Goal: Information Seeking & Learning: Learn about a topic

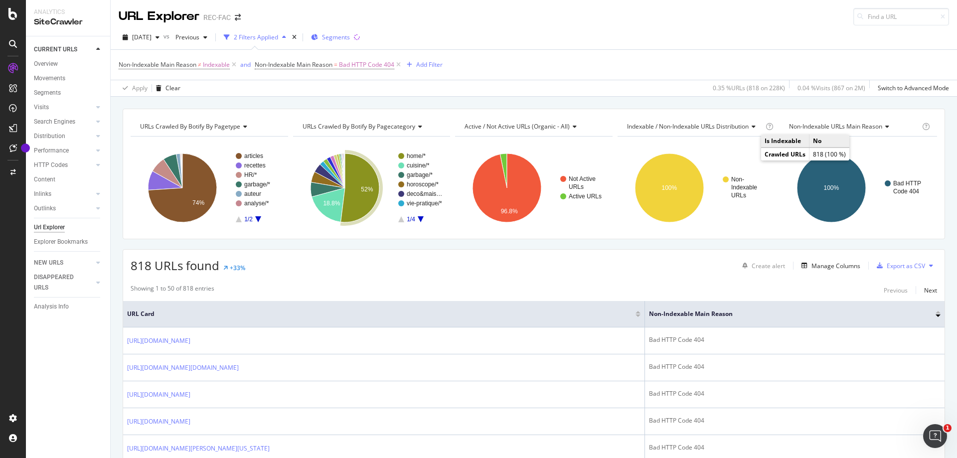
click at [344, 33] on span "Segments" at bounding box center [336, 37] width 28 height 8
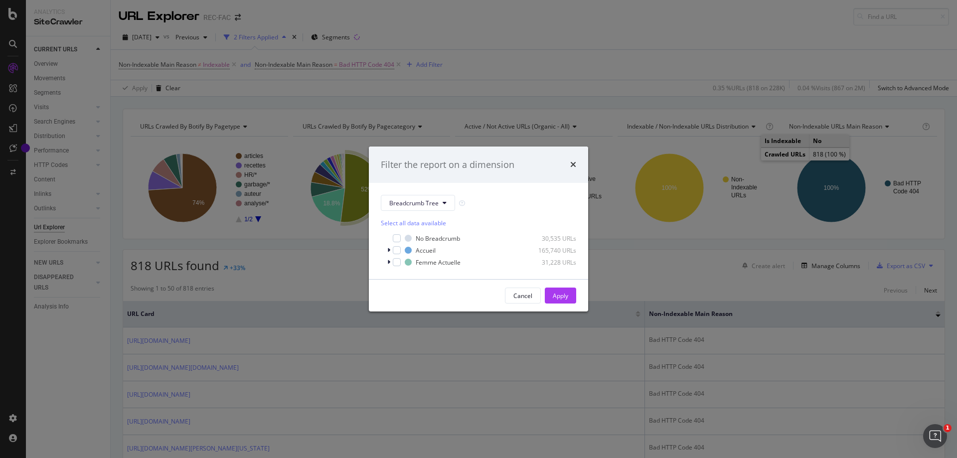
click at [568, 166] on div "Filter the report on a dimension" at bounding box center [478, 165] width 195 height 13
click at [573, 169] on div "times" at bounding box center [573, 165] width 6 height 13
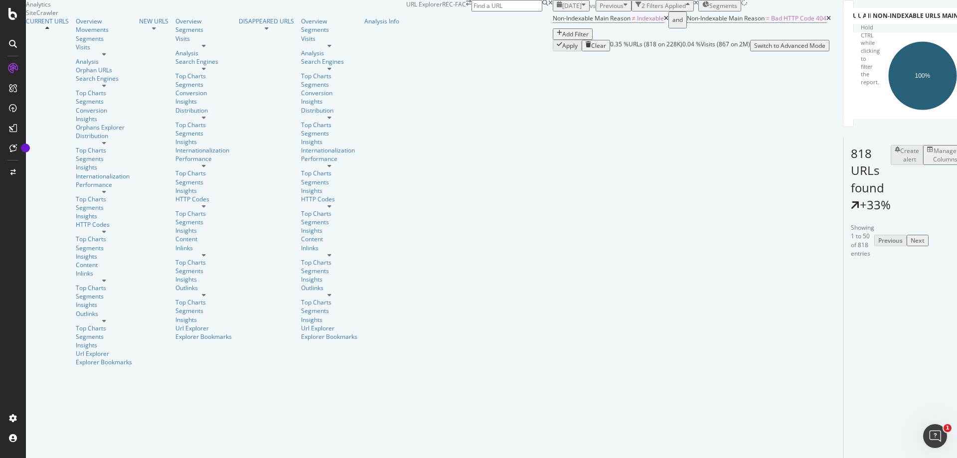
click at [709, 10] on span "Segments" at bounding box center [723, 5] width 28 height 8
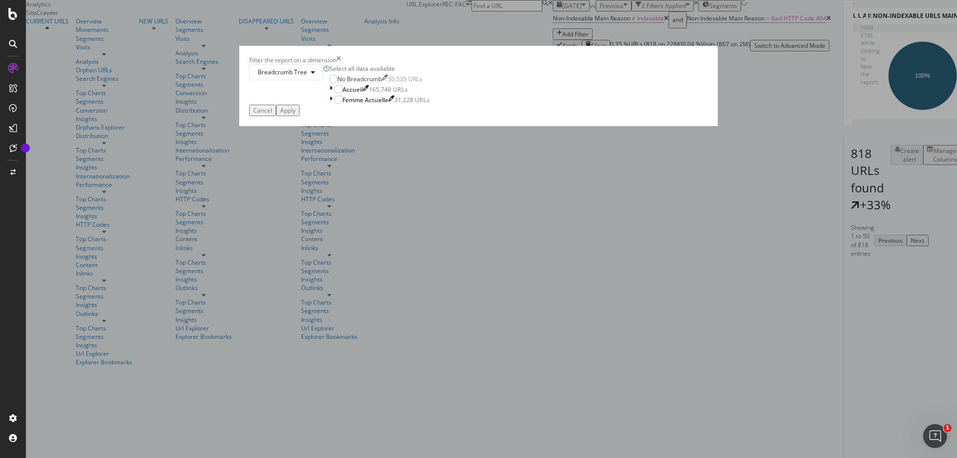
click at [341, 64] on icon "times" at bounding box center [339, 60] width 4 height 8
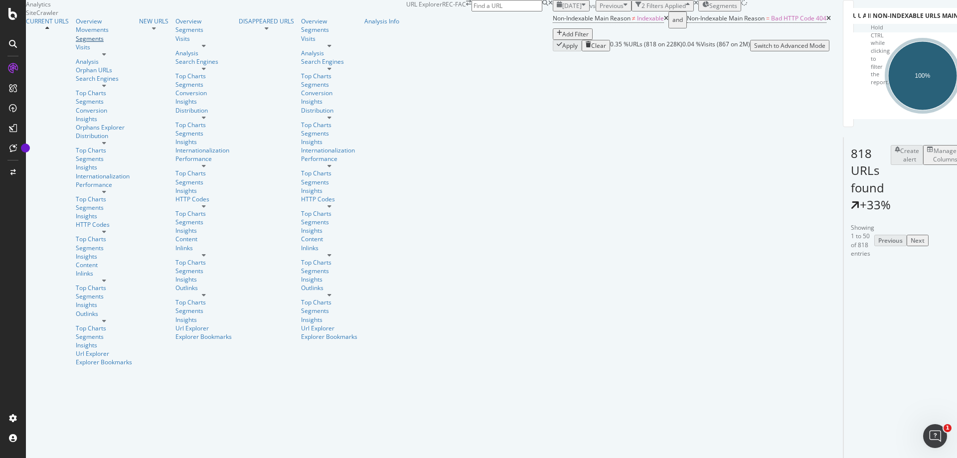
click at [76, 43] on div "Segments" at bounding box center [104, 38] width 56 height 8
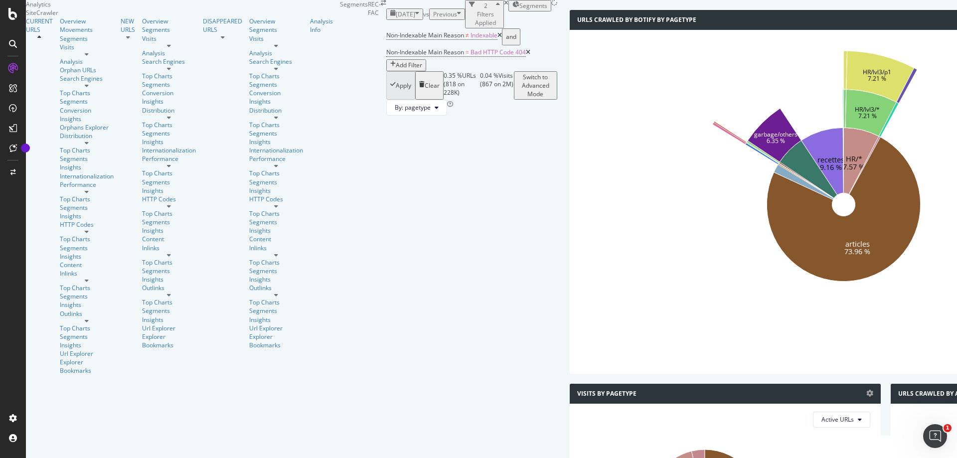
scroll to position [995, 0]
click at [89, 278] on icon at bounding box center [87, 281] width 4 height 6
click at [60, 292] on div "Segments" at bounding box center [87, 296] width 54 height 8
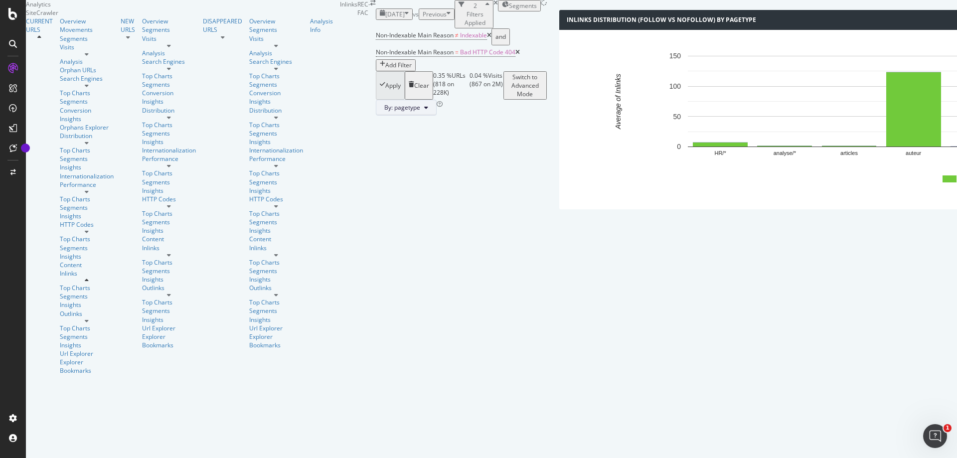
click at [376, 106] on button "By: pagetype" at bounding box center [406, 108] width 61 height 16
click at [155, 131] on span "Segments" at bounding box center [185, 129] width 124 height 16
click at [376, 115] on div "By: pagetype" at bounding box center [461, 108] width 171 height 16
click at [384, 111] on span "By: pagetype" at bounding box center [402, 107] width 36 height 8
click at [151, 169] on span "pagecategory" at bounding box center [185, 166] width 108 height 9
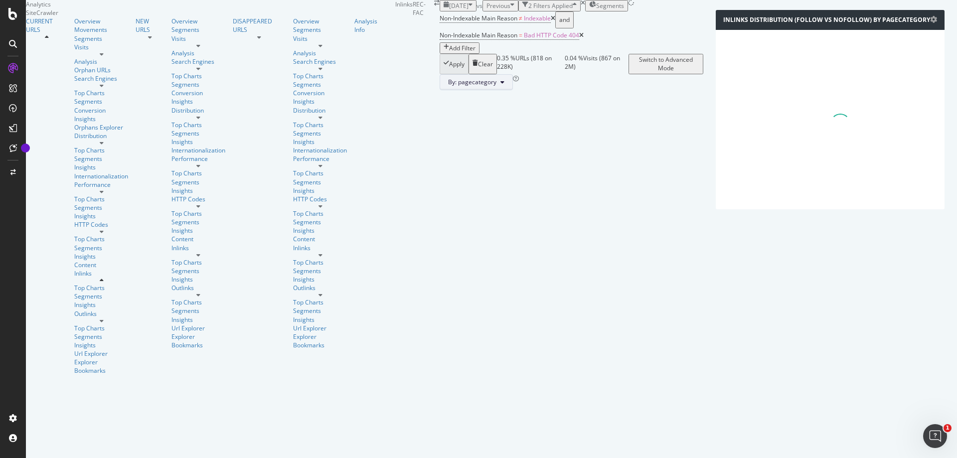
click at [448, 86] on span "By: pagecategory" at bounding box center [472, 82] width 48 height 8
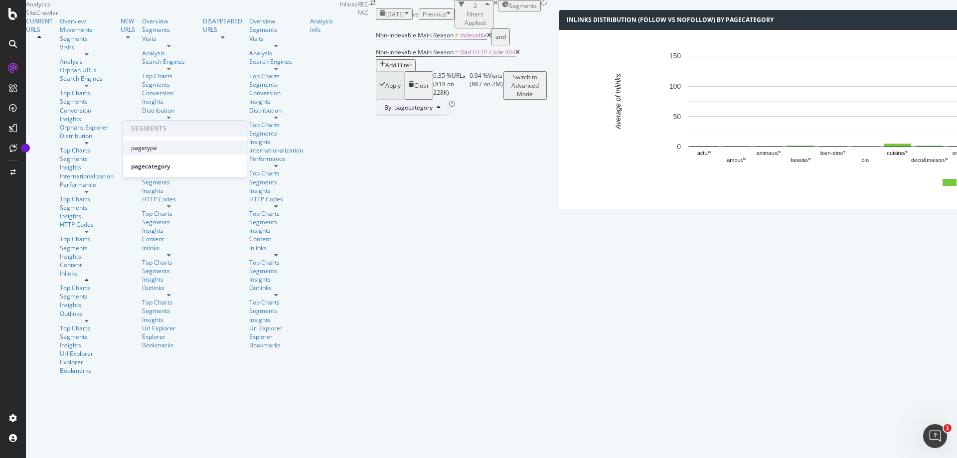
click at [168, 152] on span "pagetype" at bounding box center [185, 148] width 108 height 9
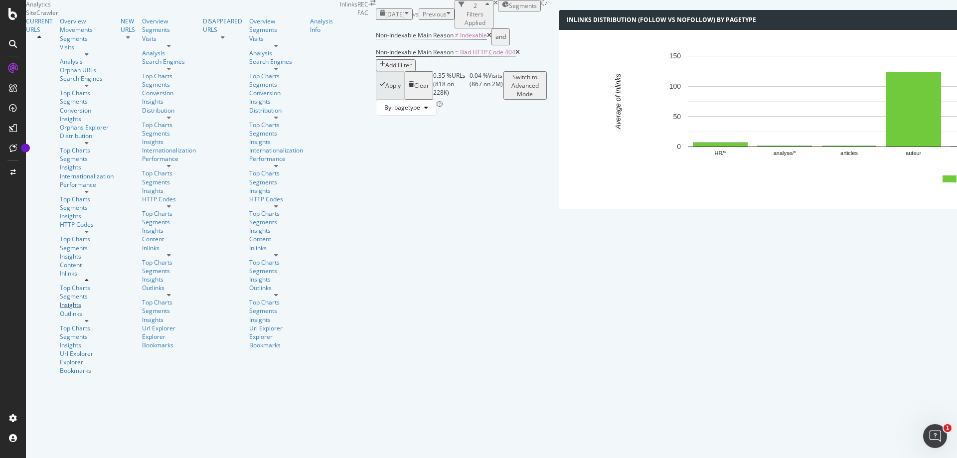
click at [60, 301] on div "Insights" at bounding box center [87, 305] width 54 height 8
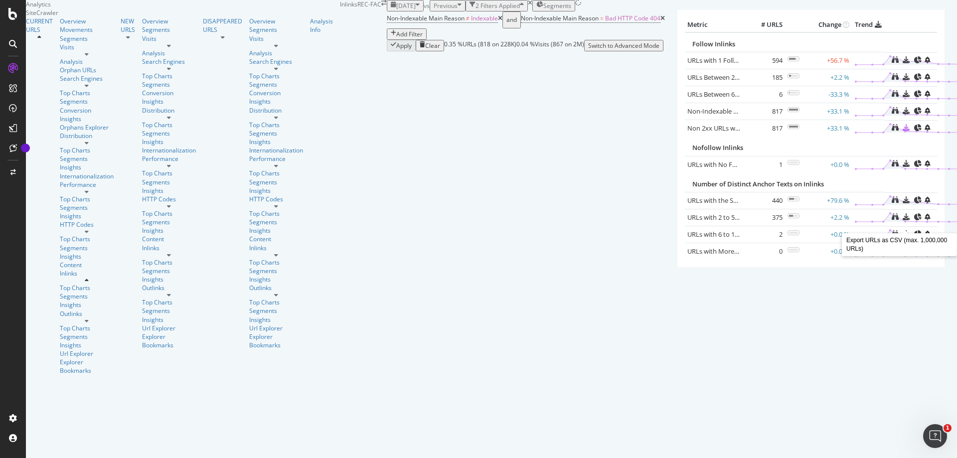
click at [907, 131] on icon at bounding box center [906, 127] width 7 height 7
click at [905, 131] on icon at bounding box center [906, 127] width 7 height 7
click at [893, 131] on icon at bounding box center [895, 127] width 7 height 7
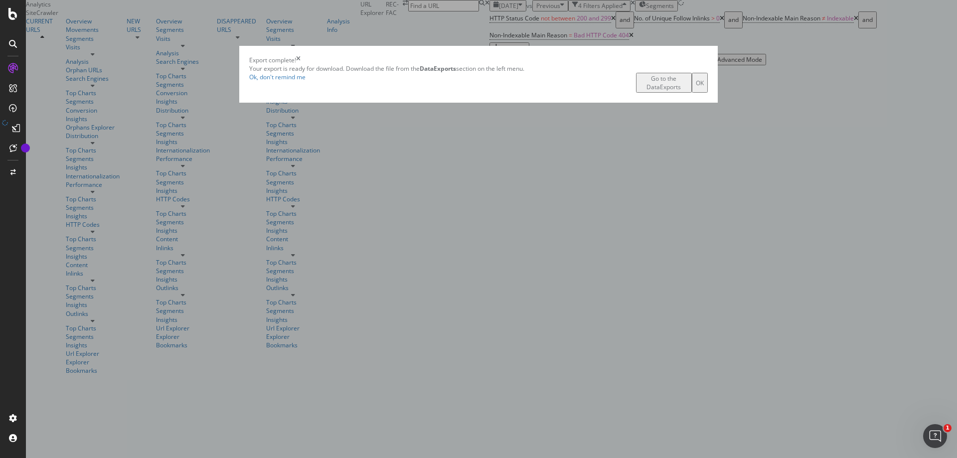
drag, startPoint x: 580, startPoint y: 261, endPoint x: 637, endPoint y: 15, distance: 252.8
click at [563, 29] on div "Export complete! Your export is ready for download. Download the file from the …" at bounding box center [478, 229] width 957 height 458
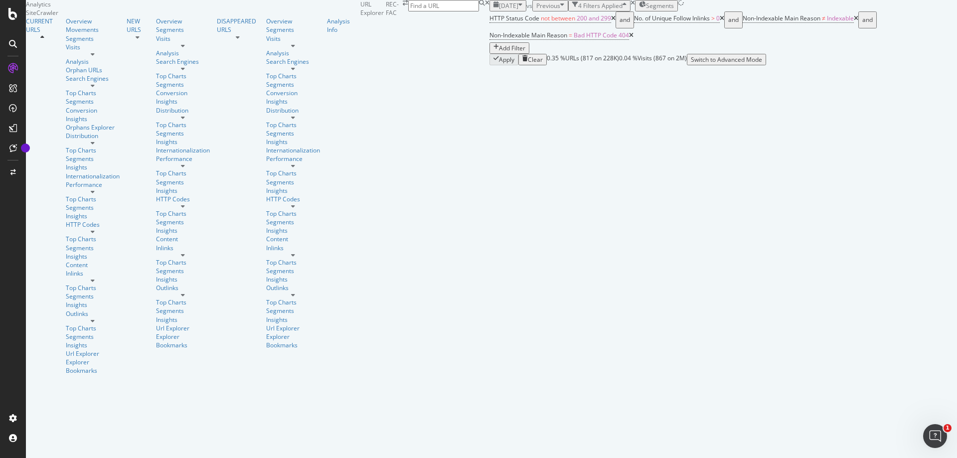
scroll to position [449, 0]
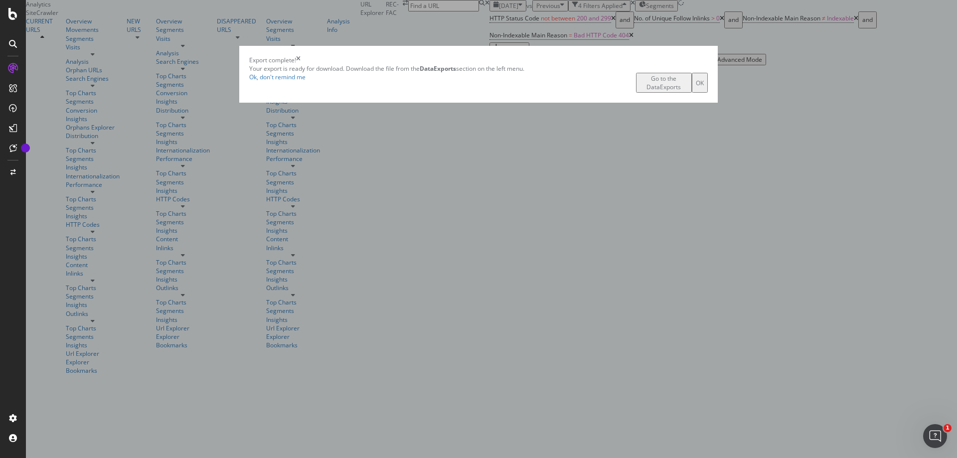
click at [301, 64] on icon "times" at bounding box center [298, 60] width 4 height 8
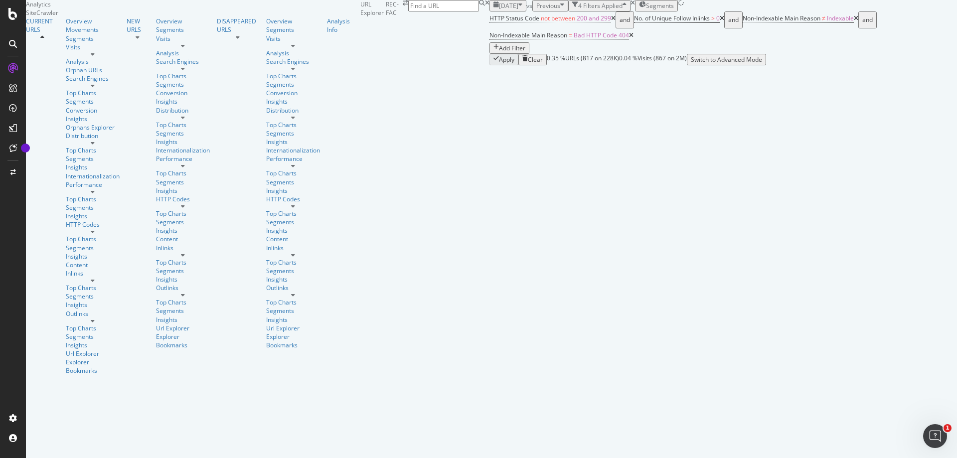
scroll to position [399, 0]
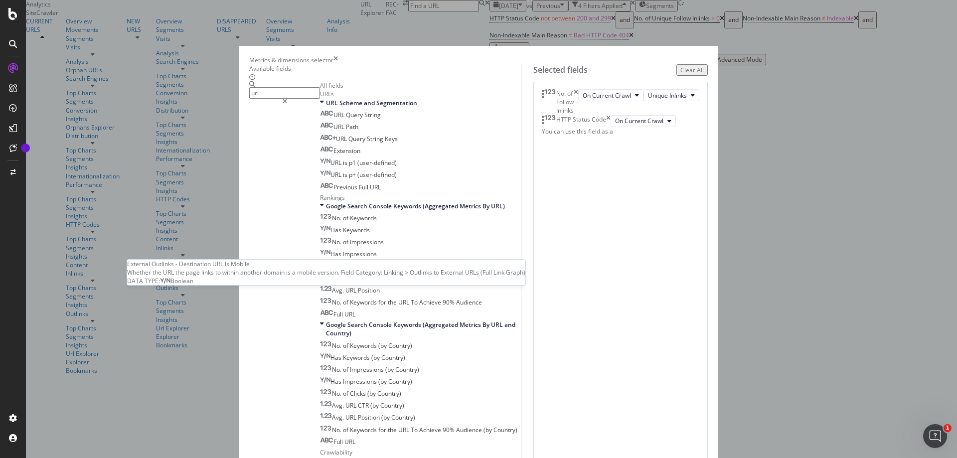
scroll to position [648, 0]
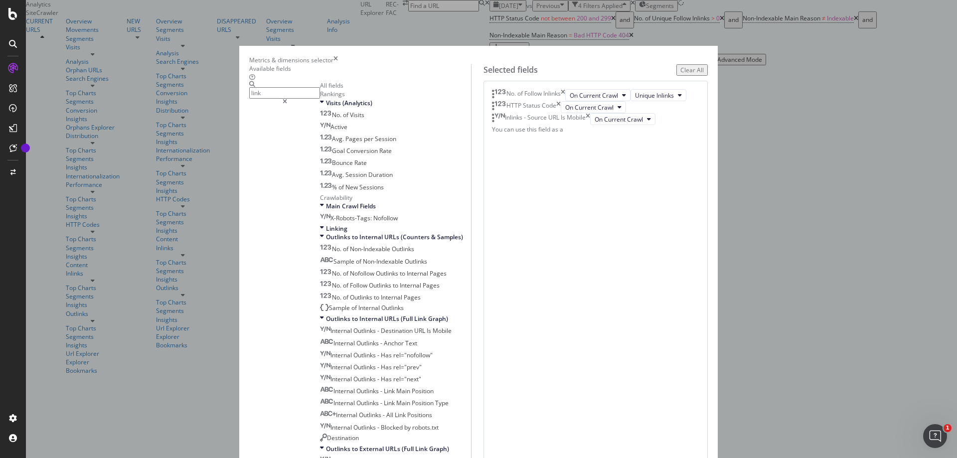
scroll to position [1091, 0]
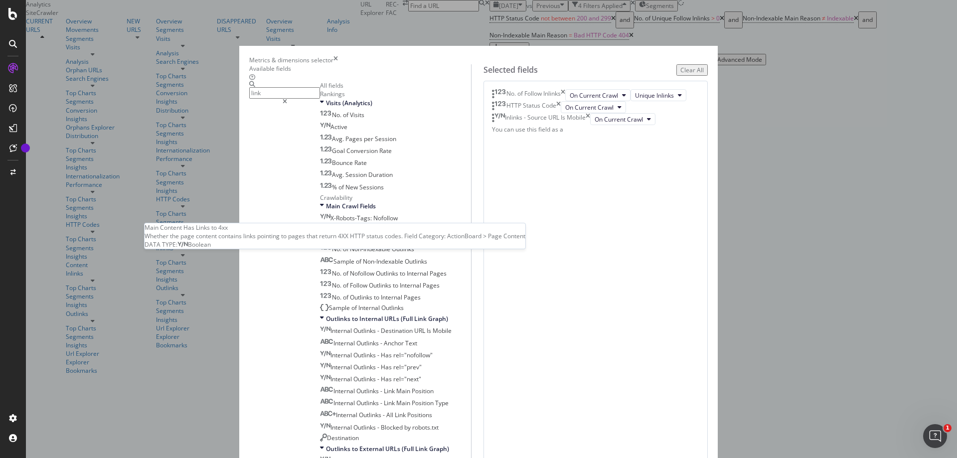
type input "link"
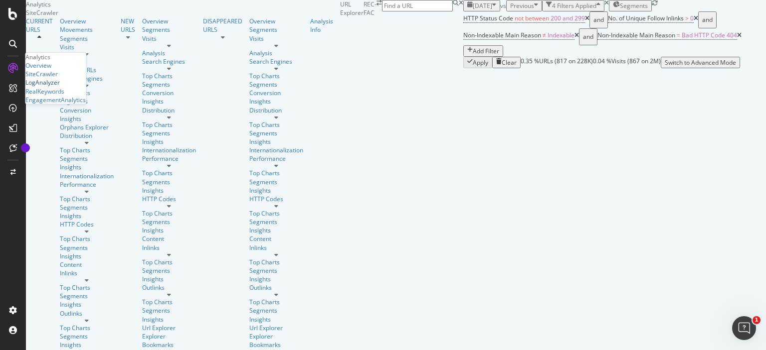
click at [54, 87] on div "LogAnalyzer" at bounding box center [42, 82] width 34 height 8
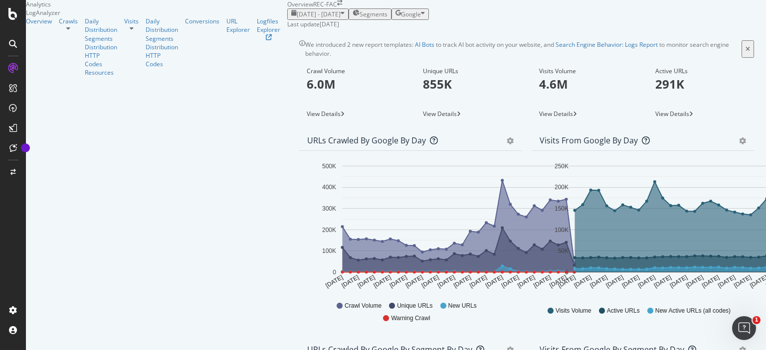
click at [70, 31] on icon at bounding box center [68, 28] width 4 height 6
click at [85, 68] on div "HTTP Codes" at bounding box center [101, 59] width 32 height 17
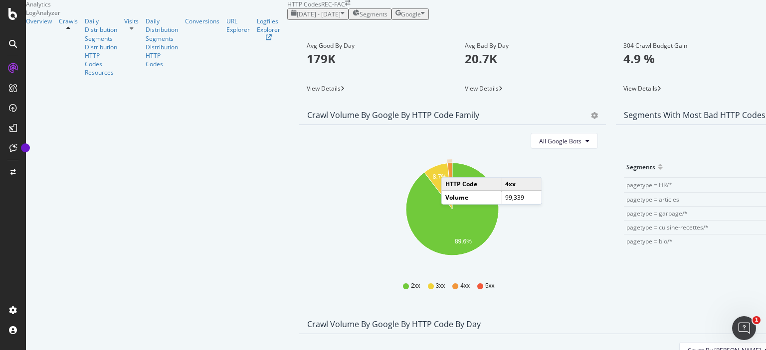
click at [447, 197] on icon "A chart." at bounding box center [449, 186] width 5 height 46
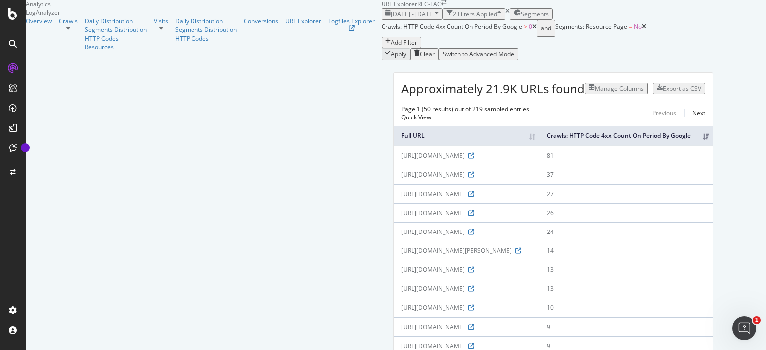
click at [712, 146] on th "Crawls: HTTP Code 4xx Count On Period By Google" at bounding box center [626, 136] width 174 height 19
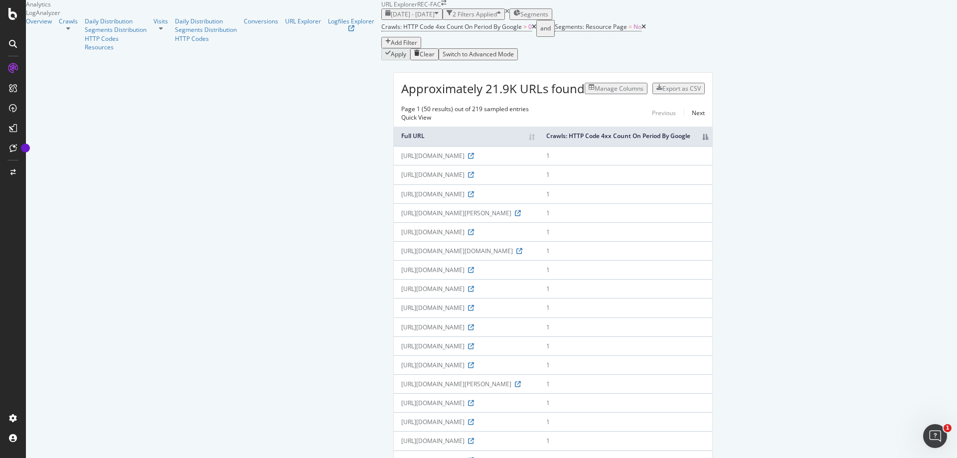
click at [78, 31] on div at bounding box center [68, 28] width 19 height 6
click at [85, 43] on div "HTTP Codes" at bounding box center [116, 38] width 62 height 8
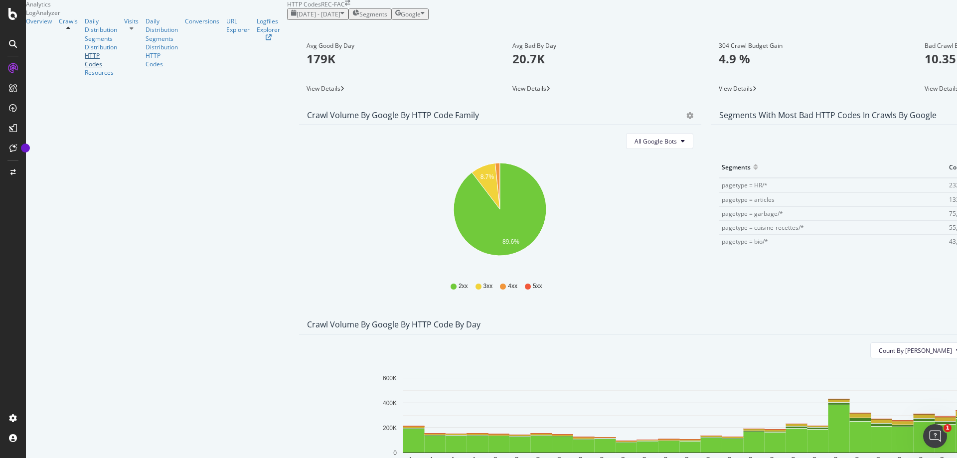
scroll to position [299, 0]
click at [822, 172] on span "4xx family" at bounding box center [830, 176] width 50 height 9
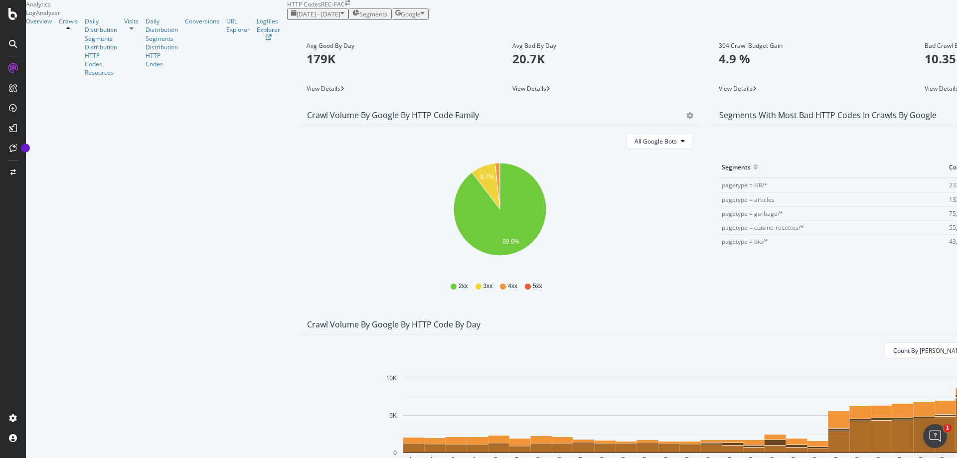
click at [888, 335] on div "Count By Day 4xx family By HTTP Code Hold CTRL while clicking to filter the rep…" at bounding box center [706, 424] width 814 height 179
click at [885, 343] on button "Count By [PERSON_NAME]" at bounding box center [934, 351] width 98 height 16
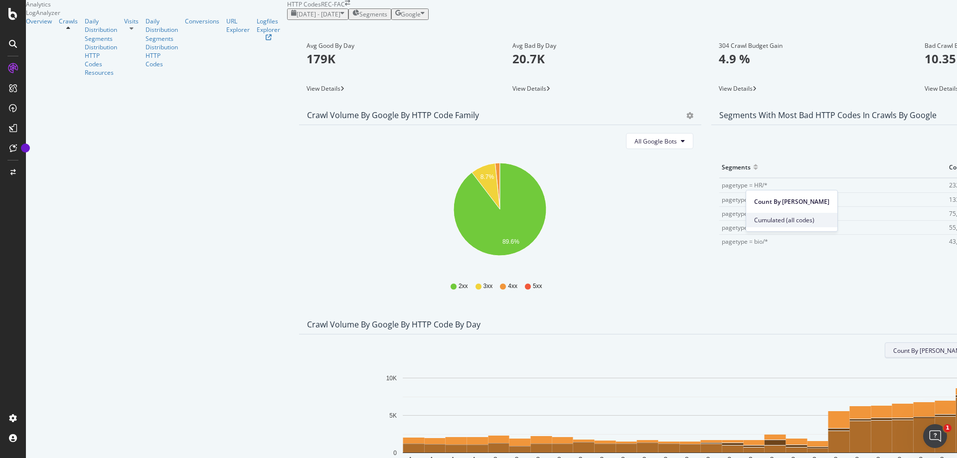
click at [785, 221] on span "Cumulated (all codes)" at bounding box center [791, 220] width 75 height 9
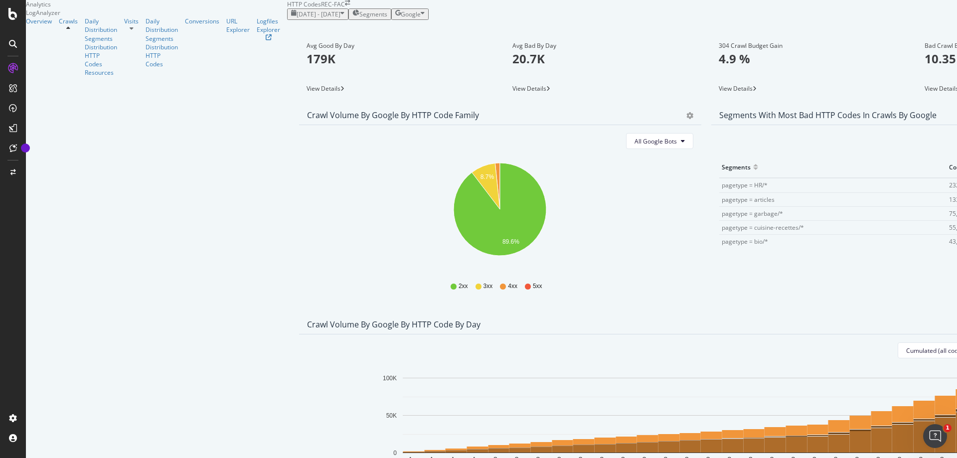
scroll to position [449, 0]
click at [819, 361] on span "4xx family" at bounding box center [820, 365] width 50 height 9
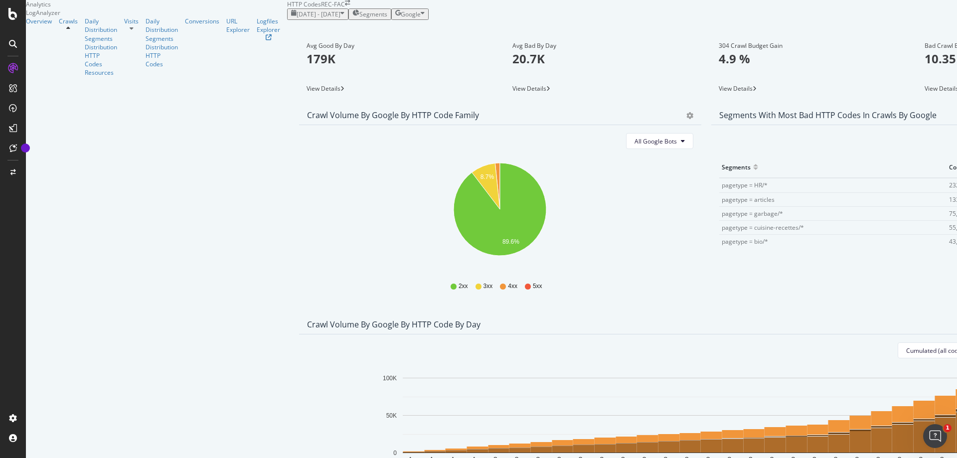
click at [773, 154] on span "Cumulated (all codes)" at bounding box center [781, 157] width 75 height 9
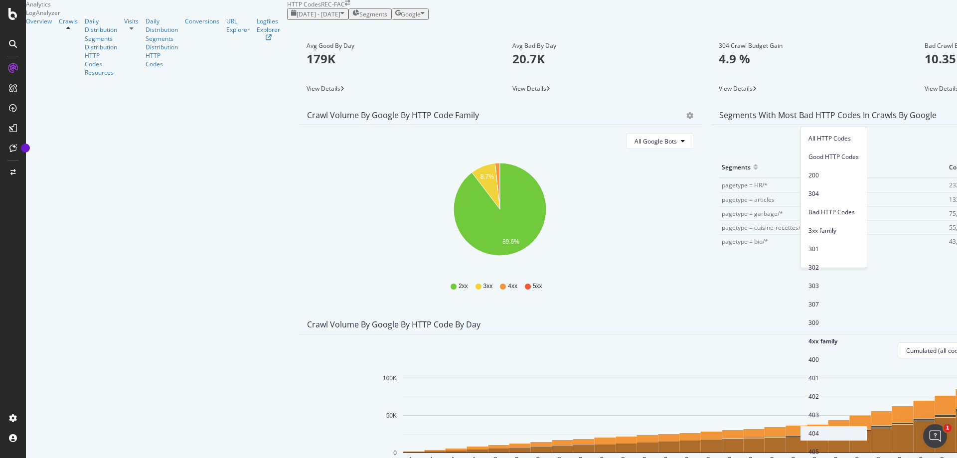
click at [825, 429] on span "404" at bounding box center [834, 433] width 50 height 9
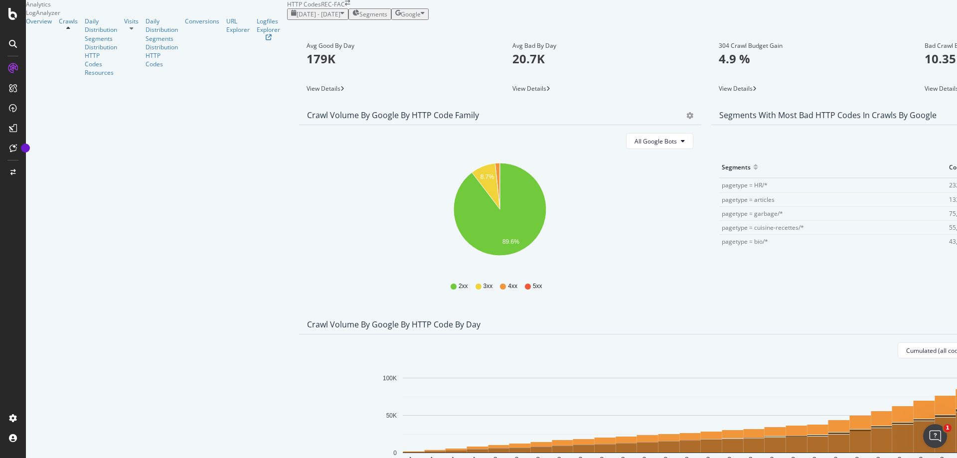
scroll to position [224, 0]
click at [904, 366] on icon "[DATE] [DATE] [DATE] [DATE] [DATE] [DATE] [DATE] [DATE] [DATE] [DATE] [DATE] [D…" at bounding box center [706, 424] width 798 height 116
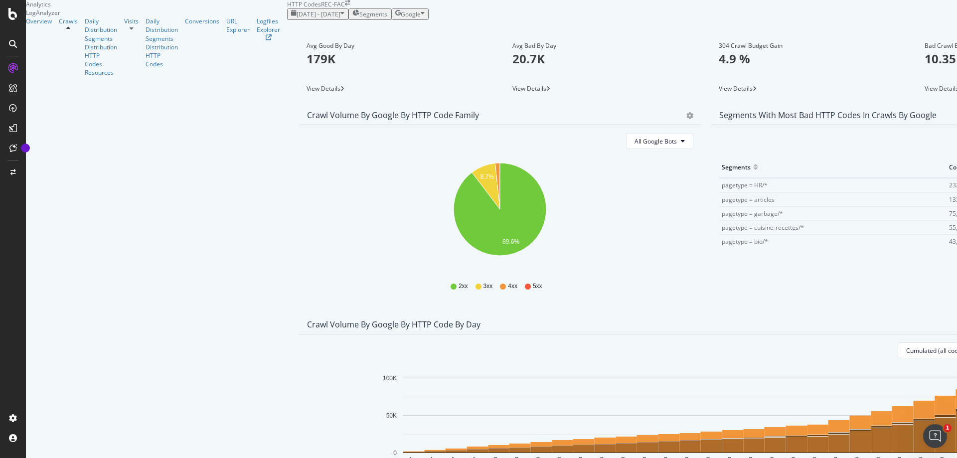
click at [107, 77] on div "Overview Crawls Daily Distribution Segments Distribution HTTP Codes Resources V…" at bounding box center [156, 47] width 261 height 60
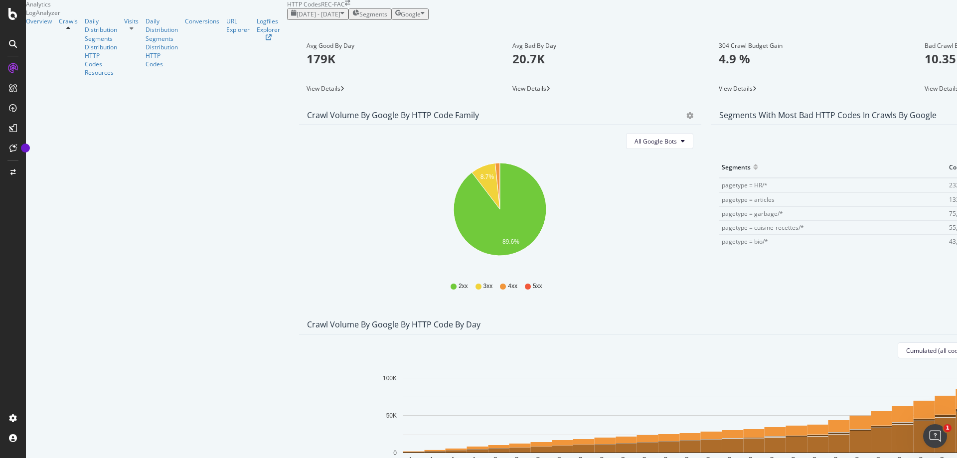
drag, startPoint x: 403, startPoint y: 141, endPoint x: 133, endPoint y: 144, distance: 269.7
copy div "Crawl Volume by google by Day by Segment with HTTP Code Filter"
drag, startPoint x: 74, startPoint y: 281, endPoint x: 142, endPoint y: 268, distance: 69.0
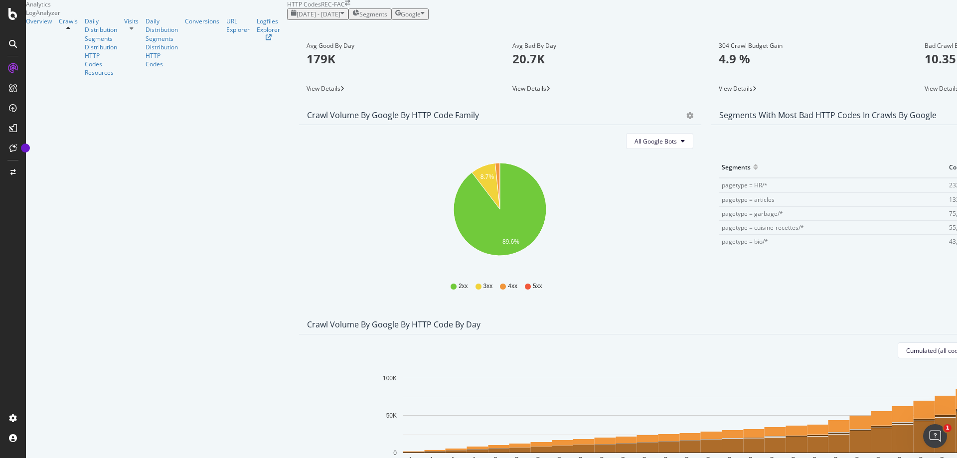
click at [75, 77] on div "Overview Crawls Daily Distribution Segments Distribution HTTP Codes Resources V…" at bounding box center [156, 47] width 261 height 60
drag, startPoint x: 315, startPoint y: 233, endPoint x: 123, endPoint y: 228, distance: 192.5
click at [299, 315] on div "Crawl Volume by google by HTTP Code by Day Timeline (by Value) Timeline (by Per…" at bounding box center [706, 414] width 814 height 199
copy div "Crawl Volume by google by HTTP Code by Day"
click at [6, 12] on div at bounding box center [13, 14] width 24 height 12
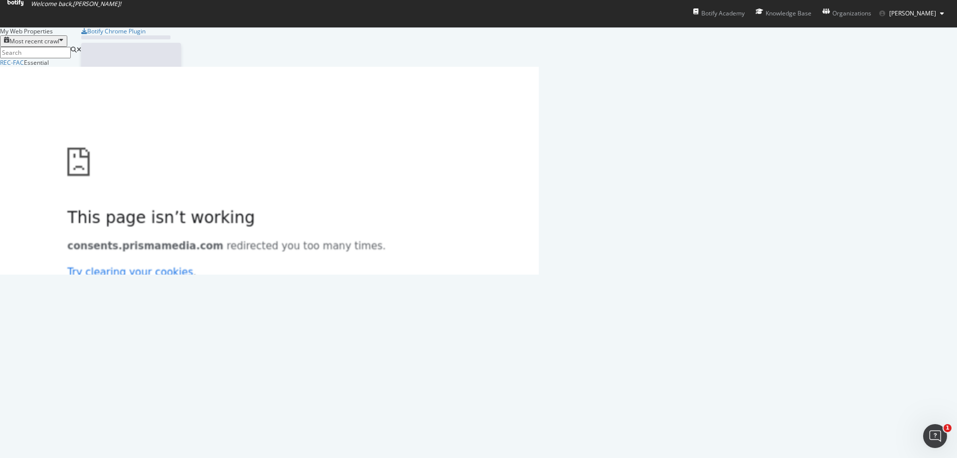
scroll to position [451, 942]
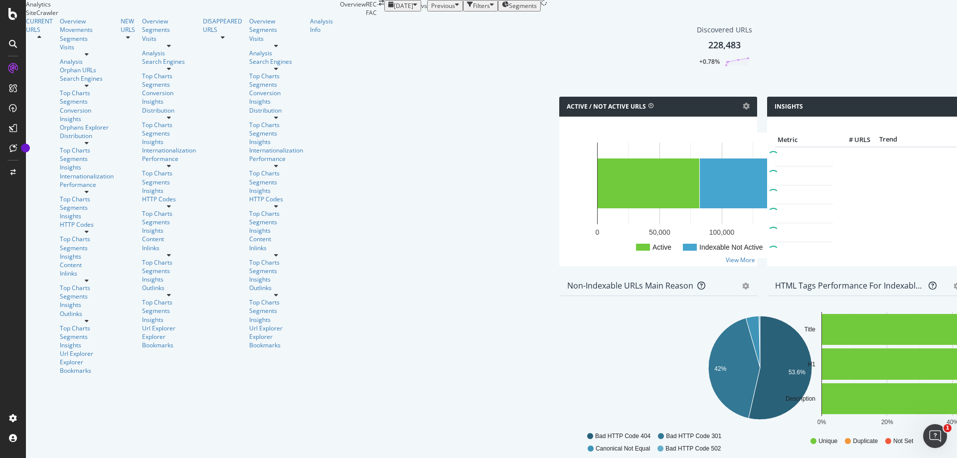
click at [89, 140] on icon at bounding box center [87, 143] width 4 height 6
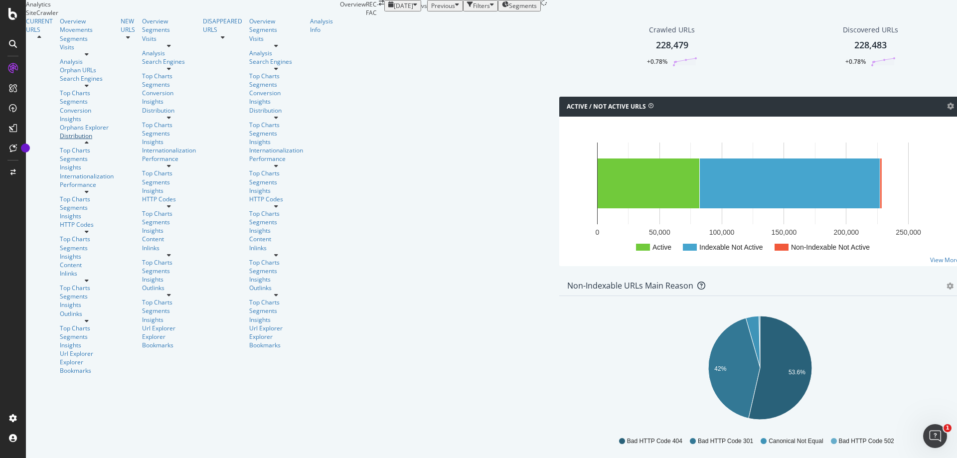
click at [60, 138] on div "Distribution" at bounding box center [87, 136] width 54 height 8
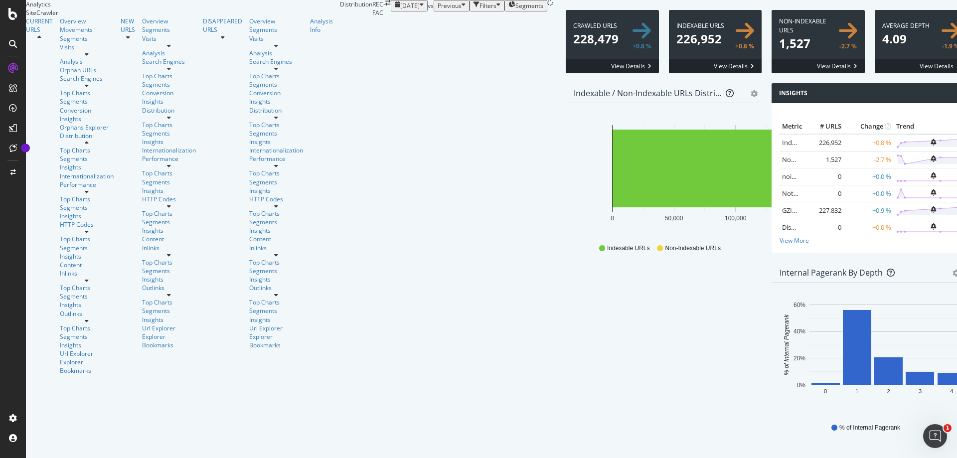
click at [497, 10] on div "button" at bounding box center [499, 5] width 4 height 8
click at [443, 11] on div "[DATE] vs Previous Filters Segments" at bounding box center [472, 5] width 163 height 11
click at [613, 207] on rect "A chart." at bounding box center [752, 169] width 279 height 78
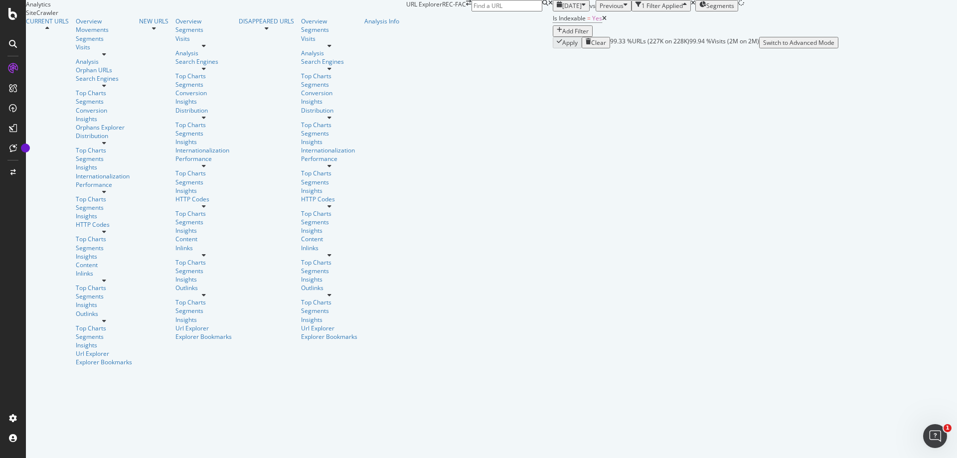
drag, startPoint x: 788, startPoint y: 58, endPoint x: 738, endPoint y: 96, distance: 61.9
click at [788, 37] on div "Is Indexable = Yes Add Filter" at bounding box center [696, 23] width 286 height 25
click at [894, 110] on icon "A chart." at bounding box center [924, 75] width 61 height 69
click at [102, 140] on icon at bounding box center [104, 143] width 4 height 6
click at [76, 139] on div "Distribution" at bounding box center [104, 136] width 56 height 8
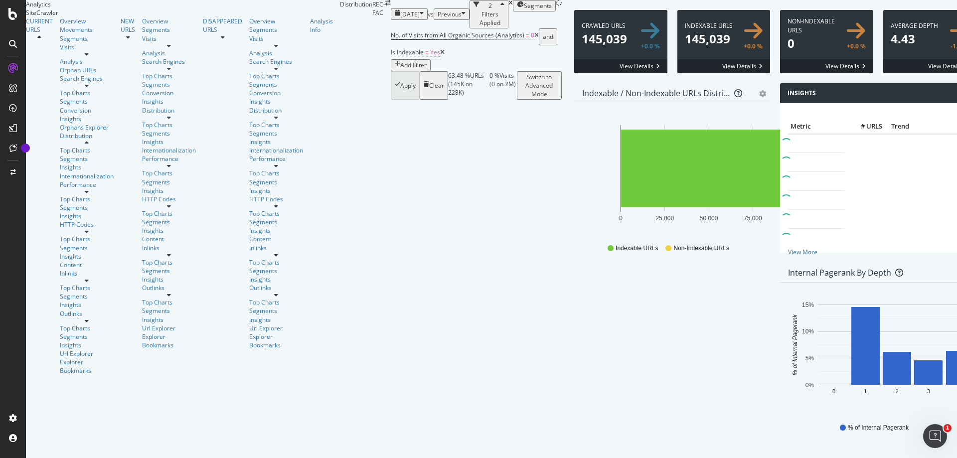
scroll to position [1442, 0]
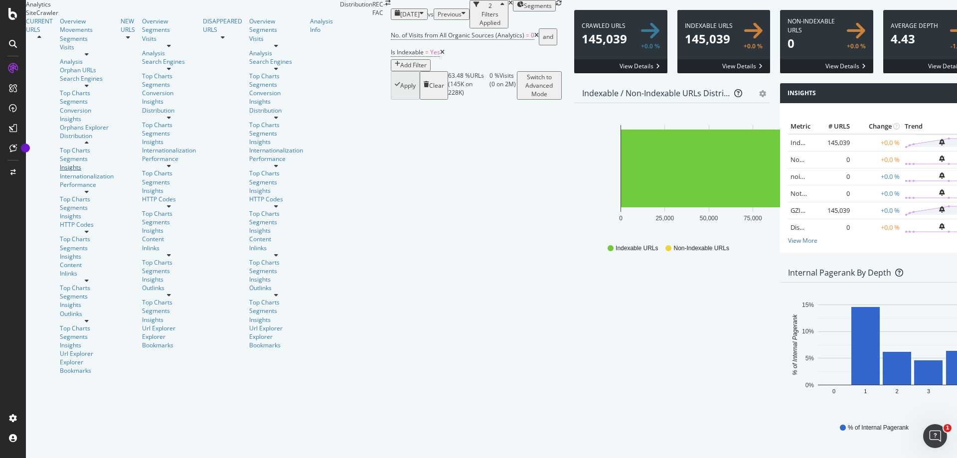
drag, startPoint x: 49, startPoint y: 177, endPoint x: 4, endPoint y: 186, distance: 45.3
click at [60, 172] on div "Insights" at bounding box center [87, 167] width 54 height 8
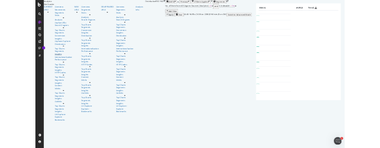
scroll to position [75, 0]
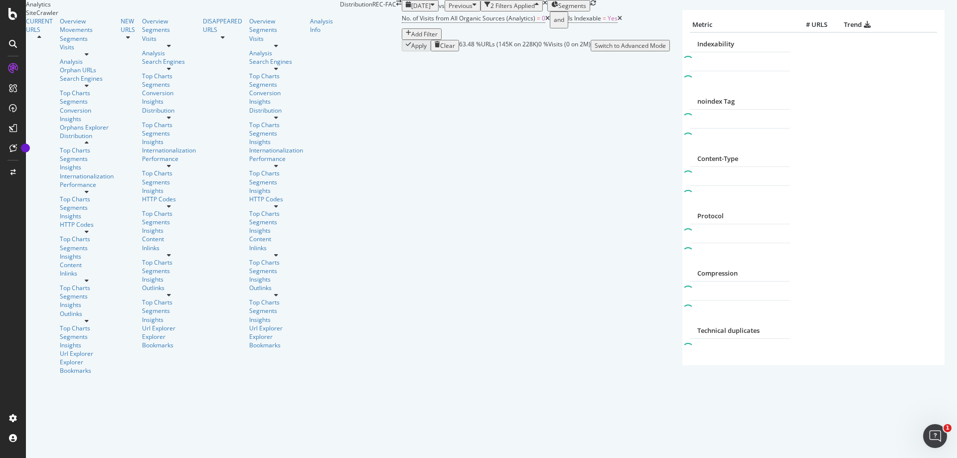
click at [89, 229] on icon at bounding box center [87, 232] width 4 height 6
click at [89, 57] on icon at bounding box center [87, 54] width 4 height 6
click at [101, 89] on div at bounding box center [87, 86] width 54 height 6
click at [95, 57] on div at bounding box center [87, 54] width 54 height 6
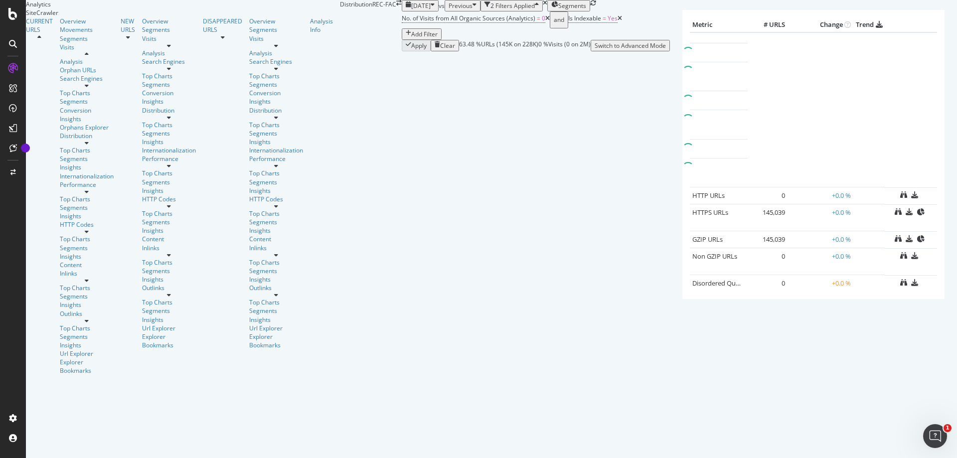
scroll to position [0, 0]
